Goal: Information Seeking & Learning: Learn about a topic

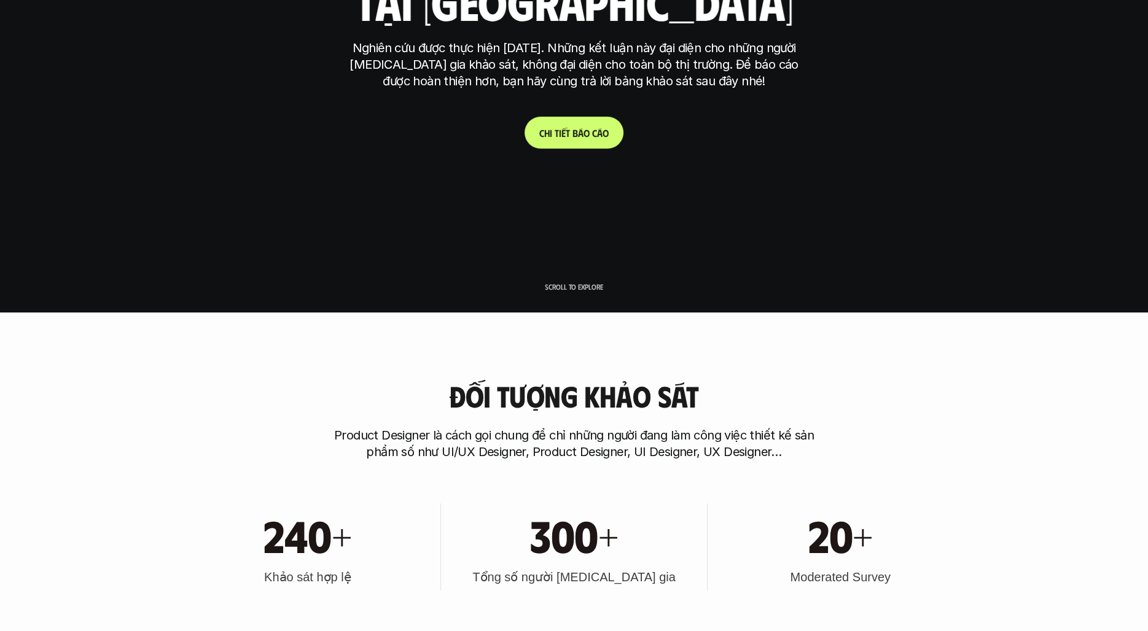
scroll to position [208, 0]
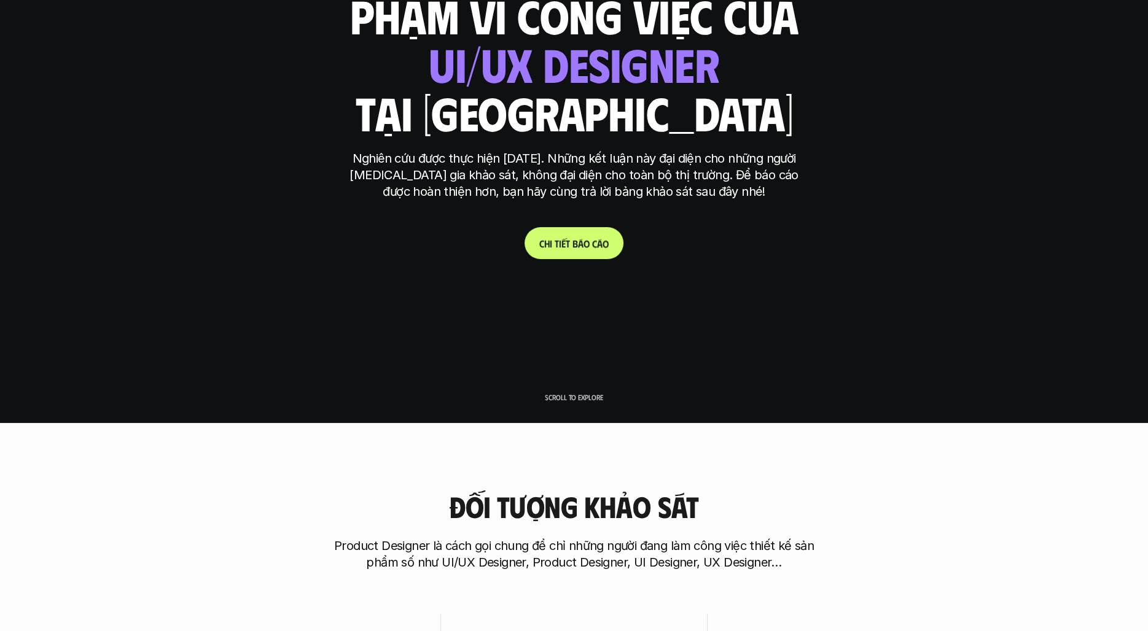
click at [565, 241] on p "C h i t i ế t b á o c á o" at bounding box center [573, 244] width 69 height 12
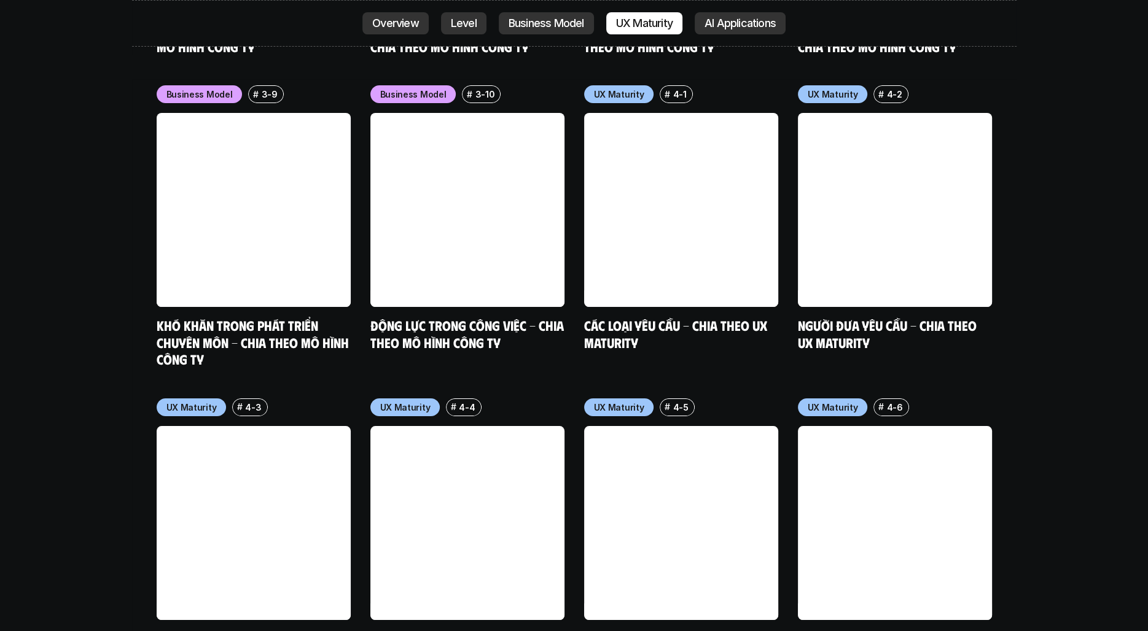
scroll to position [5784, 0]
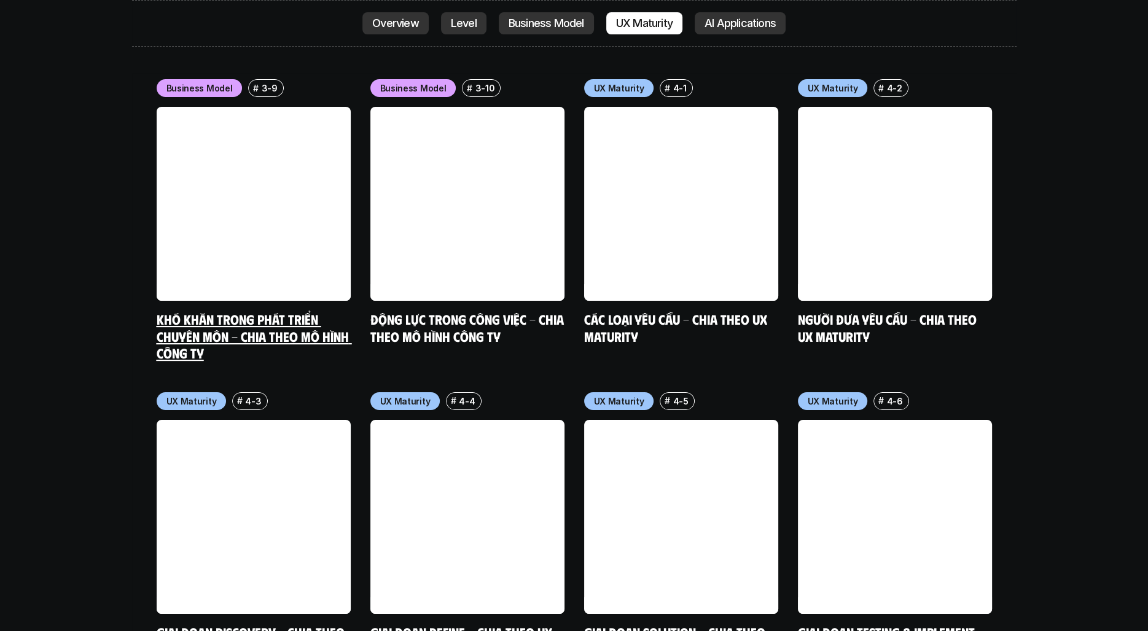
click at [270, 311] on link "Khó khăn trong phát triển chuyên môn - Chia theo mô hình công ty" at bounding box center [254, 336] width 195 height 50
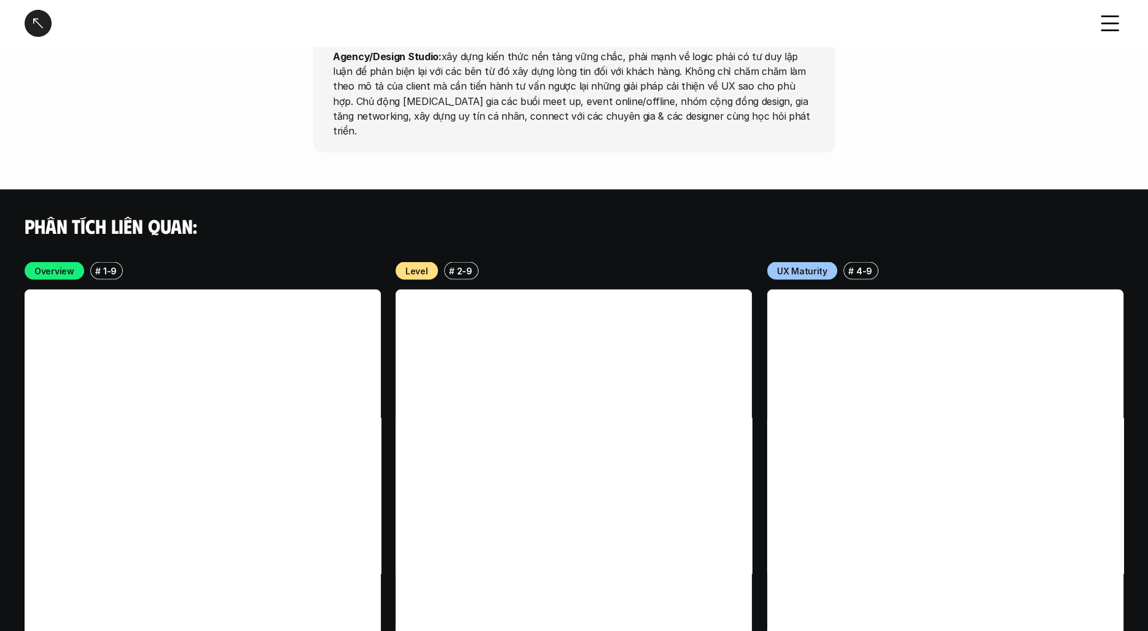
scroll to position [2856, 0]
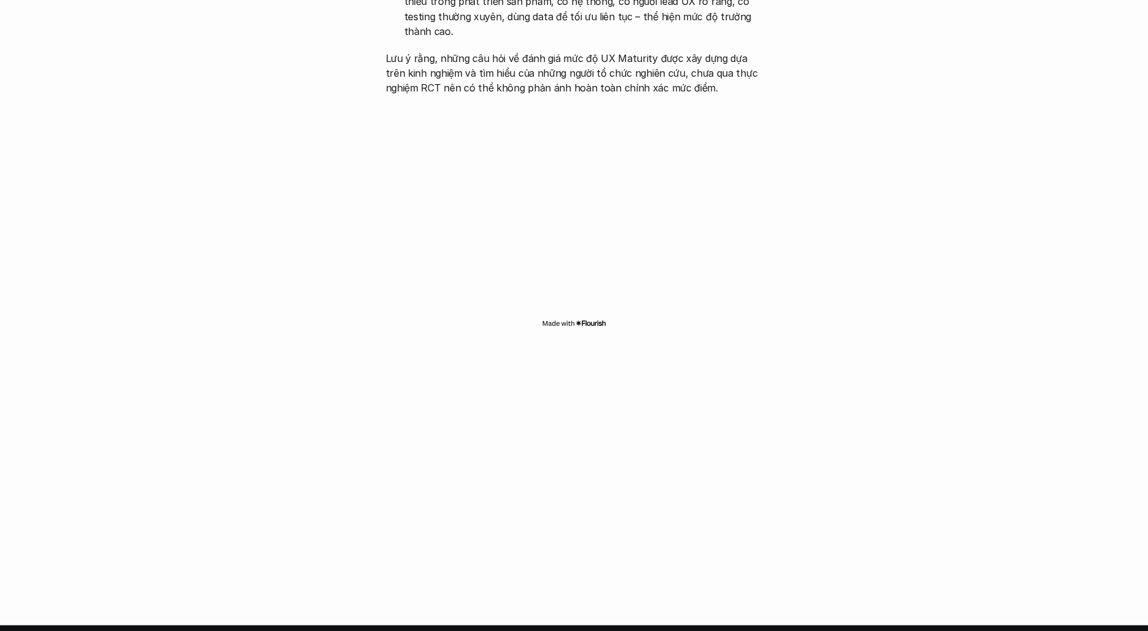
scroll to position [3406, 0]
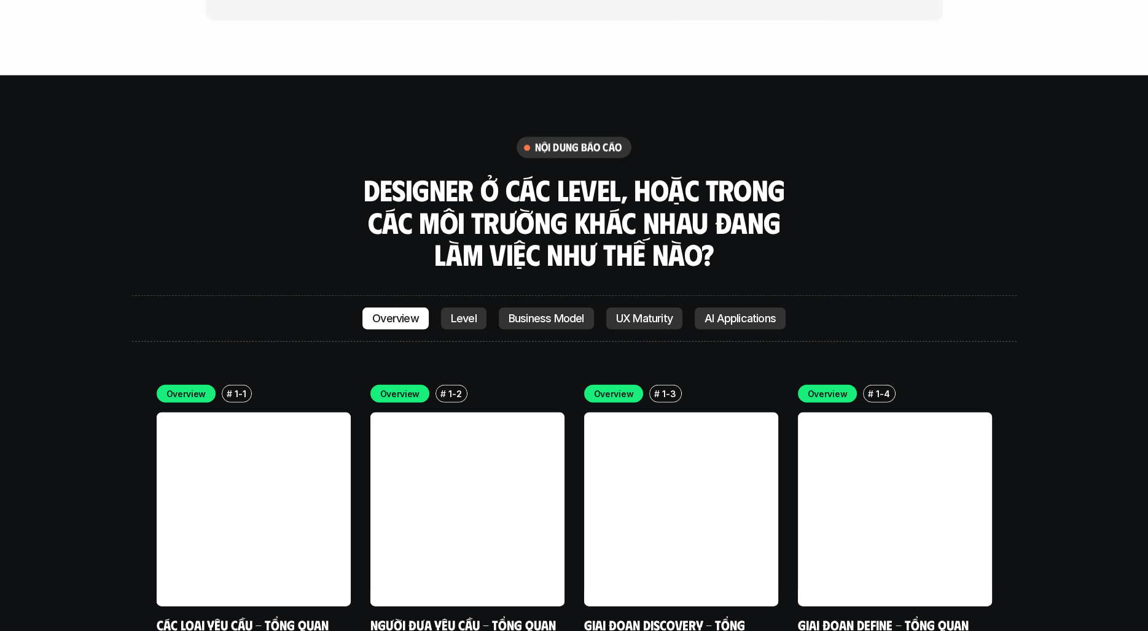
click at [470, 313] on p "Level" at bounding box center [464, 319] width 26 height 12
